Goal: Task Accomplishment & Management: Manage account settings

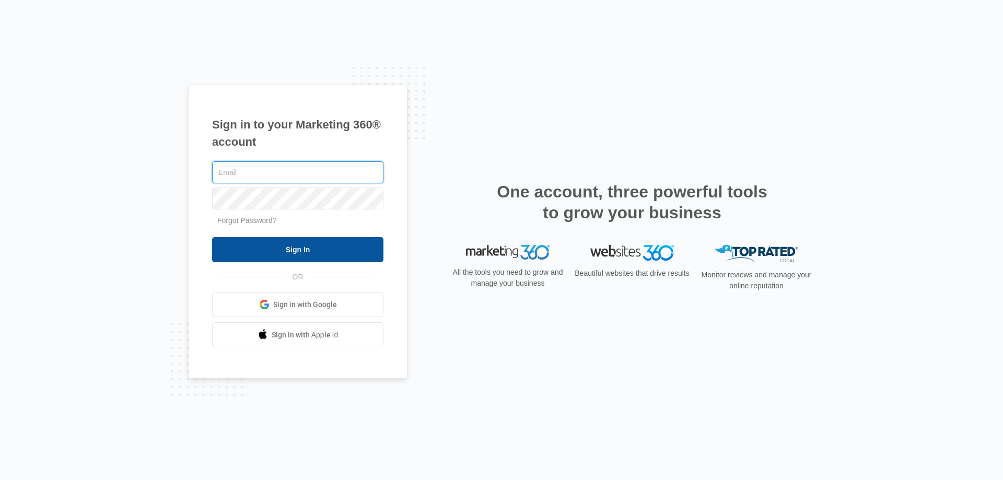
type input "[EMAIL_ADDRESS][DOMAIN_NAME]"
click at [262, 244] on input "Sign In" at bounding box center [297, 249] width 171 height 25
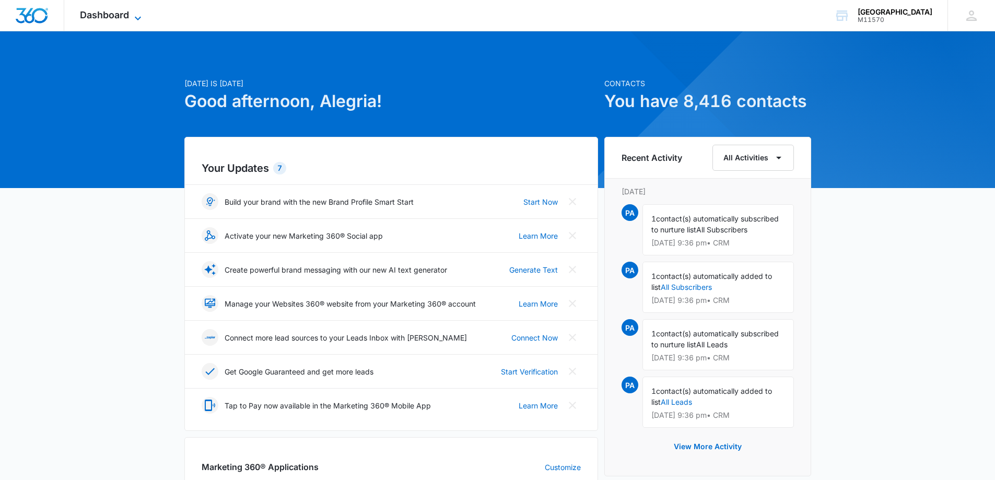
click at [139, 20] on icon at bounding box center [138, 18] width 13 height 13
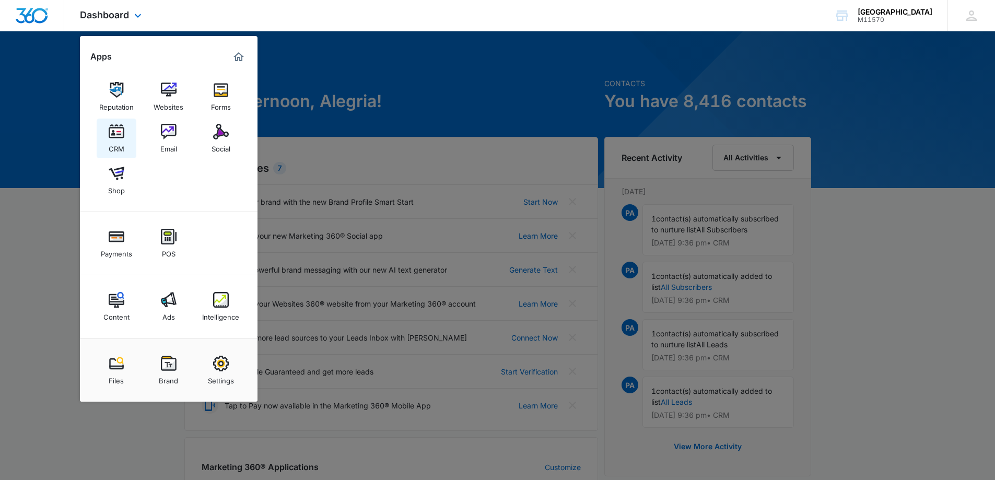
click at [116, 133] on img at bounding box center [117, 132] width 16 height 16
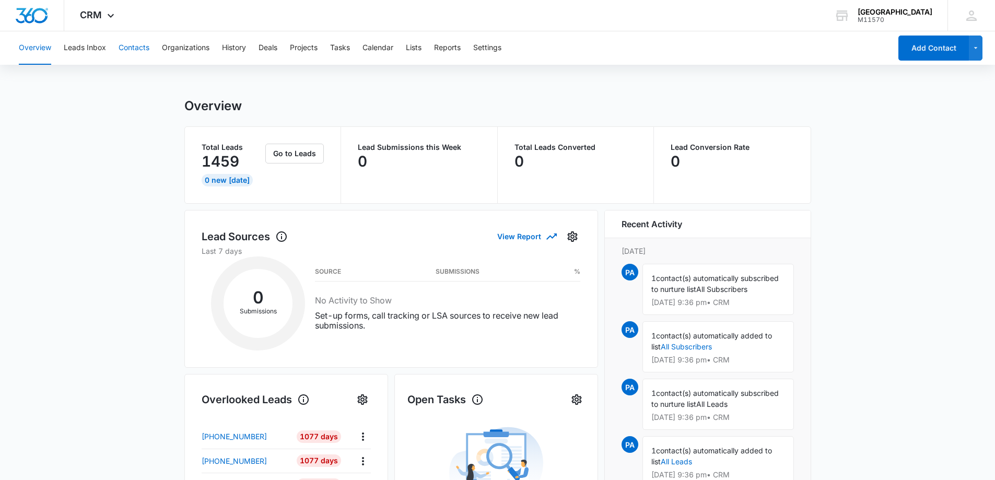
click at [142, 53] on button "Contacts" at bounding box center [134, 47] width 31 height 33
